Goal: Task Accomplishment & Management: Use online tool/utility

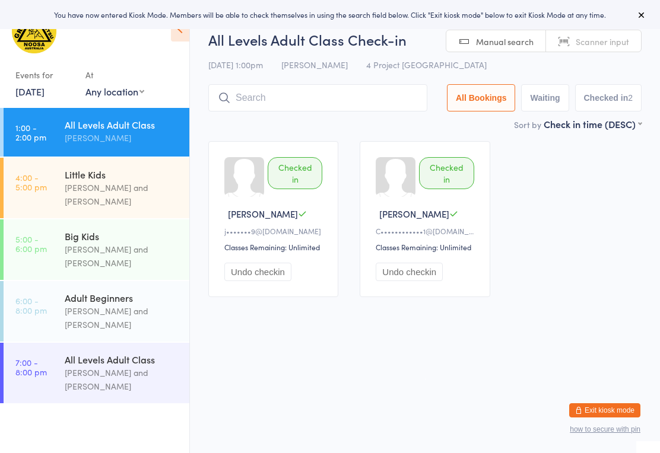
click at [98, 168] on div "Little Kids" at bounding box center [122, 174] width 115 height 13
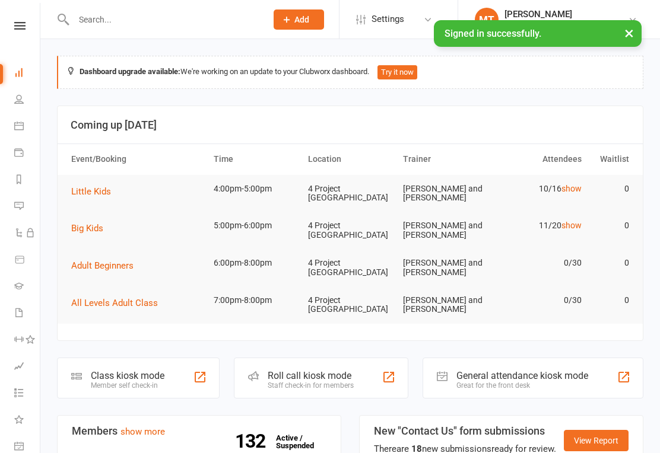
click at [27, 24] on link at bounding box center [20, 26] width 42 height 8
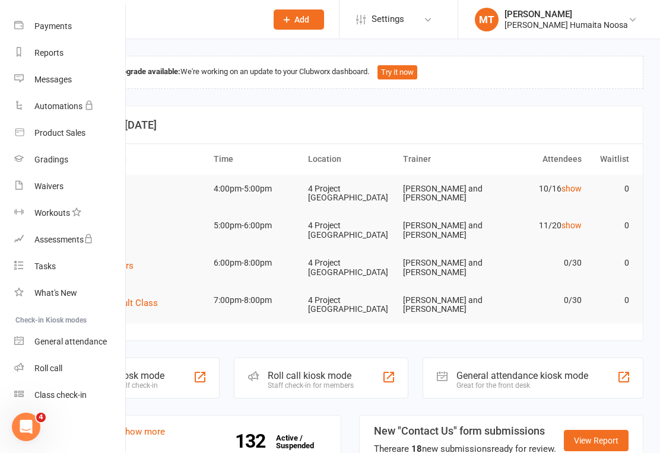
click at [76, 397] on div "Class check-in" at bounding box center [60, 395] width 52 height 9
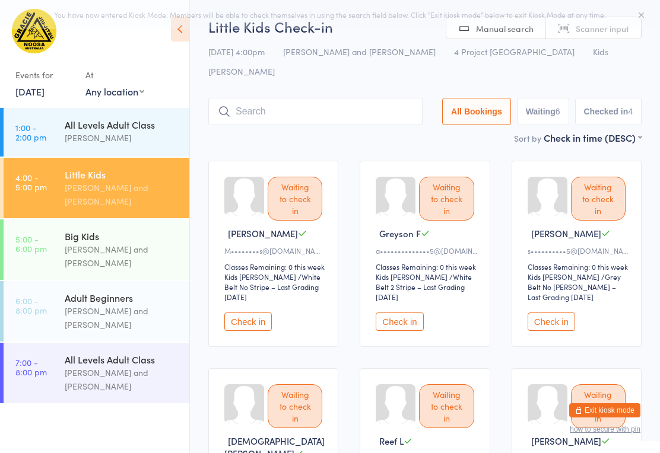
click at [249, 315] on button "Check in" at bounding box center [247, 322] width 47 height 18
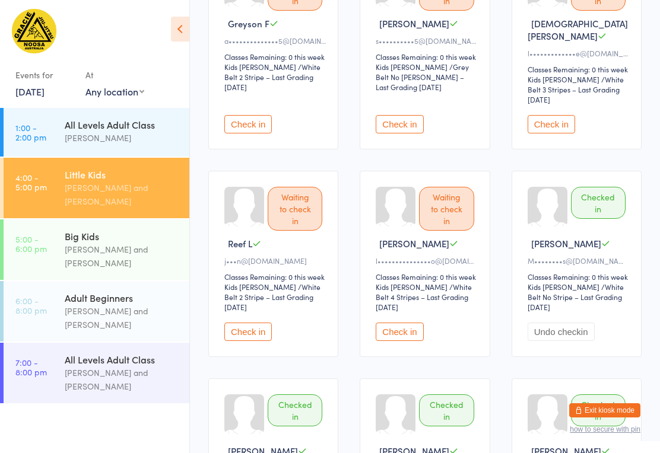
scroll to position [210, 0]
click at [245, 323] on button "Check in" at bounding box center [247, 332] width 47 height 18
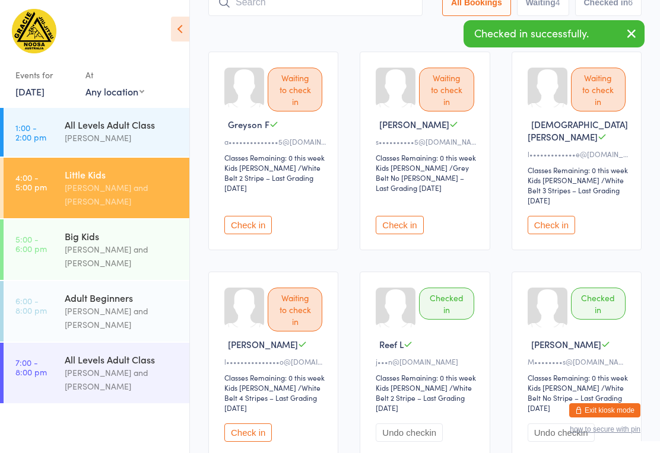
scroll to position [108, 0]
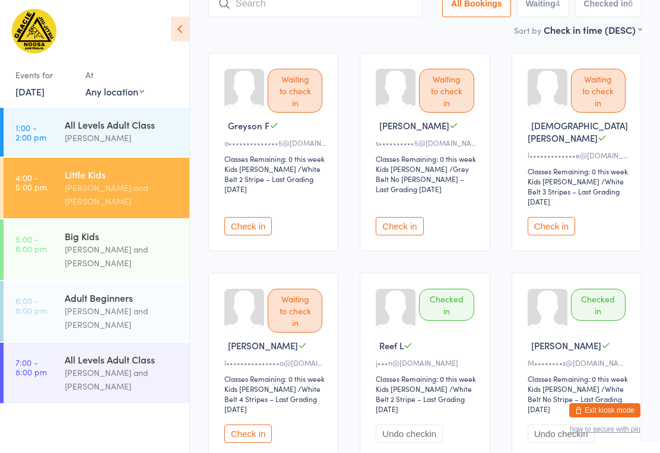
click at [403, 217] on button "Check in" at bounding box center [399, 226] width 47 height 18
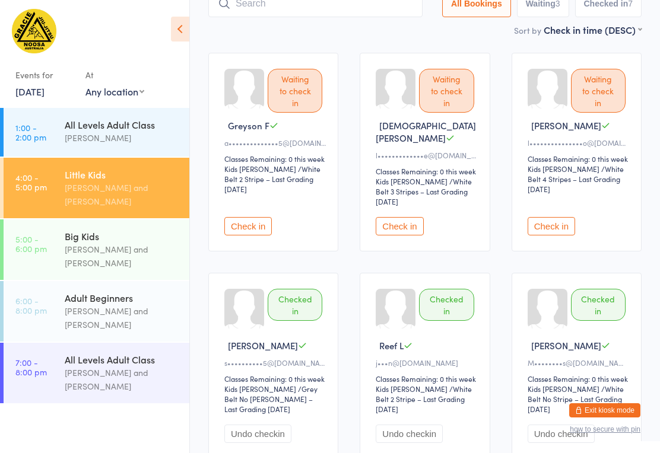
click at [557, 217] on button "Check in" at bounding box center [551, 226] width 47 height 18
